Goal: Information Seeking & Learning: Understand process/instructions

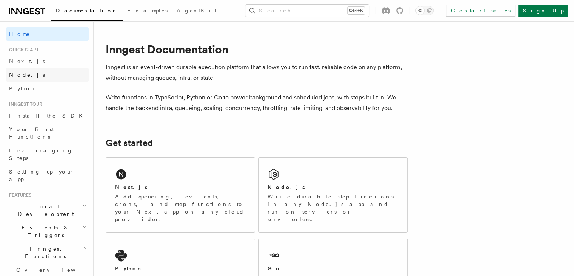
click at [24, 75] on span "Node.js" at bounding box center [27, 75] width 36 height 6
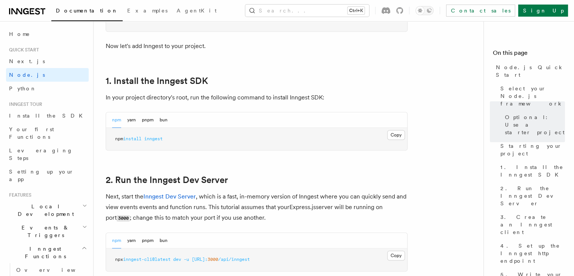
scroll to position [451, 0]
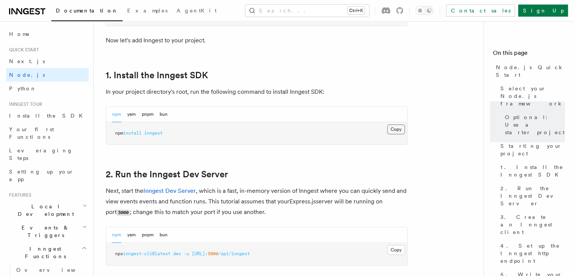
click at [394, 128] on button "Copy Copied" at bounding box center [397, 129] width 18 height 10
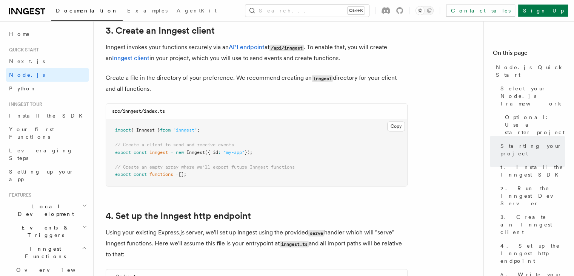
scroll to position [979, 0]
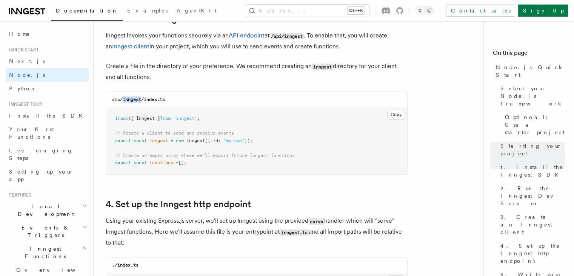
drag, startPoint x: 123, startPoint y: 99, endPoint x: 141, endPoint y: 98, distance: 18.1
click at [141, 98] on code "src/inngest/index.ts" at bounding box center [138, 99] width 53 height 5
copy code "inngest"
drag, startPoint x: 145, startPoint y: 100, endPoint x: 161, endPoint y: 100, distance: 16.6
click at [161, 100] on code "src/inngest/index.ts" at bounding box center [138, 99] width 53 height 5
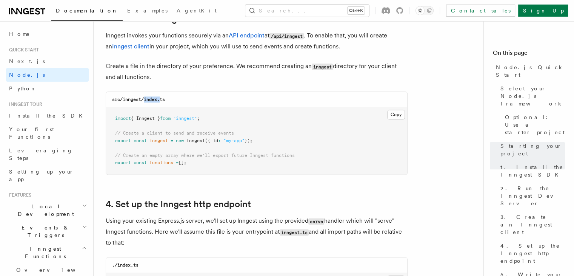
copy code "index."
click at [400, 116] on button "Copy Copied" at bounding box center [397, 115] width 18 height 10
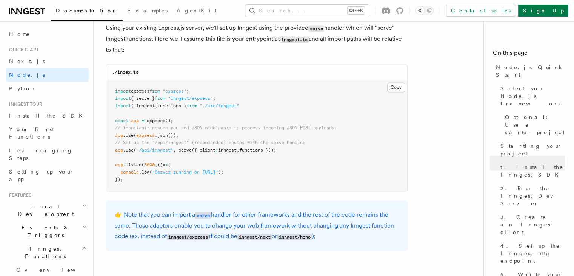
scroll to position [1184, 0]
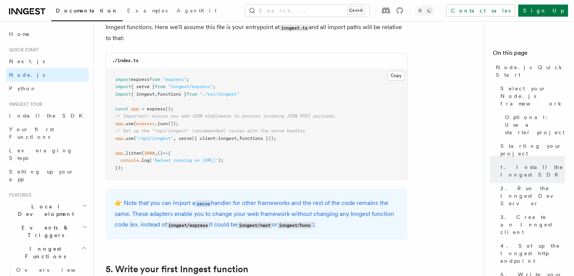
drag, startPoint x: 116, startPoint y: 139, endPoint x: 297, endPoint y: 141, distance: 181.7
click at [297, 141] on pre "import express from "express" ; import { serve } from "inngest/express" ; impor…" at bounding box center [256, 123] width 301 height 111
copy span "app .use ( "/api/inngest" , serve ({ client : inngest , functions }));"
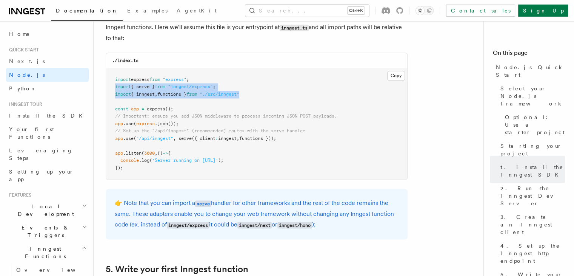
drag, startPoint x: 257, startPoint y: 96, endPoint x: 113, endPoint y: 87, distance: 144.9
click at [113, 87] on pre "import express from "express" ; import { serve } from "inngest/express" ; impor…" at bounding box center [256, 123] width 301 height 111
copy code "import { serve } from "inngest/express" ; import { inngest , functions } from "…"
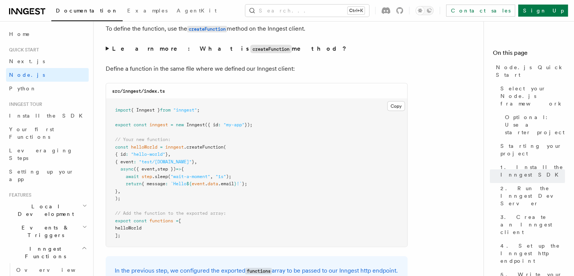
scroll to position [1488, 0]
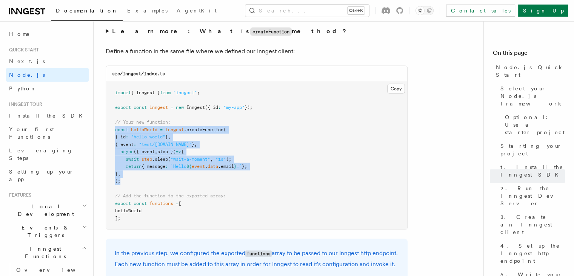
drag, startPoint x: 115, startPoint y: 130, endPoint x: 122, endPoint y: 182, distance: 51.9
click at [122, 182] on pre "import { Inngest } from "inngest" ; export const inngest = new Inngest ({ id : …" at bounding box center [256, 156] width 301 height 148
copy code "const helloWorld = inngest .createFunction ( { id : "hello-world" } , { event :…"
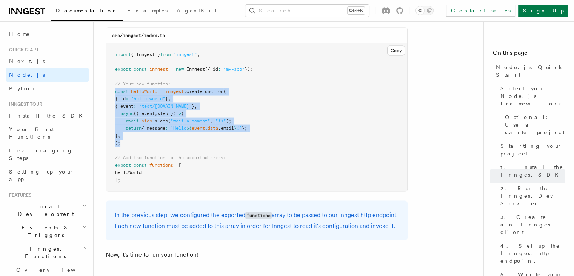
scroll to position [1562, 0]
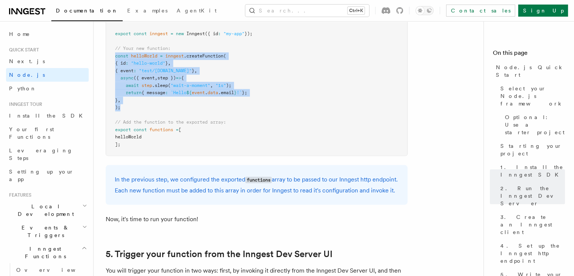
click at [150, 91] on span "{ message" at bounding box center [154, 92] width 24 height 5
